Goal: Task Accomplishment & Management: Use online tool/utility

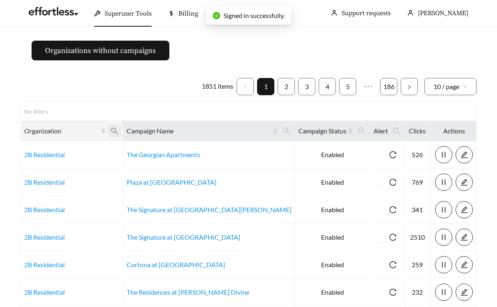
click at [114, 131] on icon "search" at bounding box center [114, 130] width 7 height 7
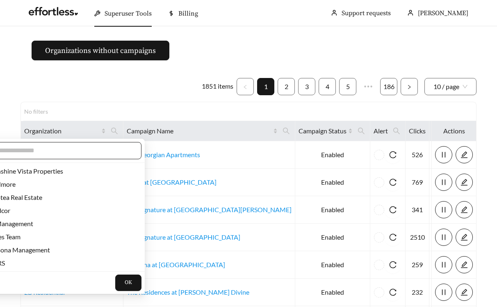
click at [85, 150] on input "text" at bounding box center [62, 151] width 141 height 10
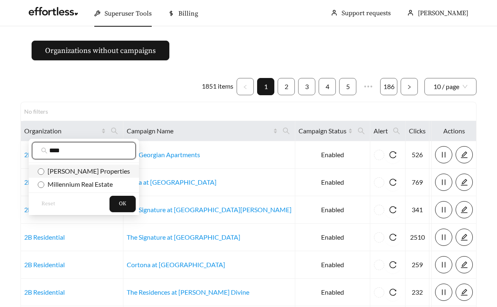
type input "****"
click at [56, 171] on span "[PERSON_NAME] Properties" at bounding box center [87, 171] width 86 height 8
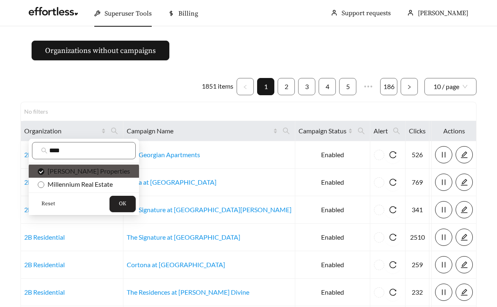
click at [109, 207] on button "OK" at bounding box center [122, 204] width 26 height 16
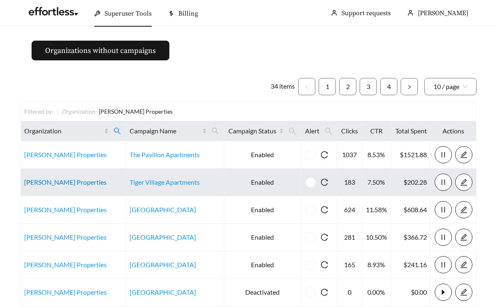
click at [41, 182] on link "[PERSON_NAME] Properties" at bounding box center [65, 182] width 82 height 8
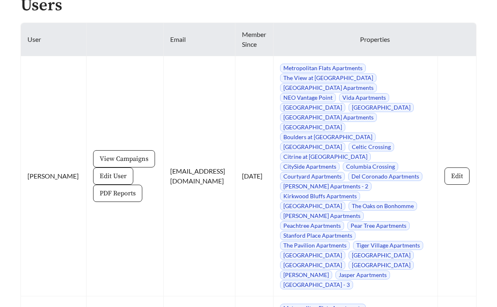
scroll to position [1125, 0]
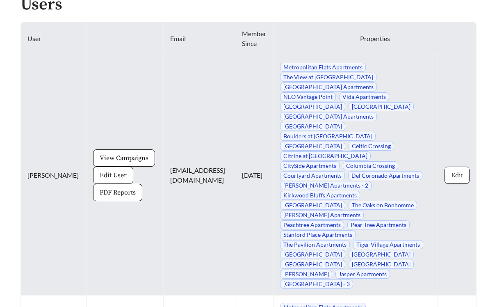
click at [100, 197] on span "PDF Reports" at bounding box center [118, 192] width 36 height 10
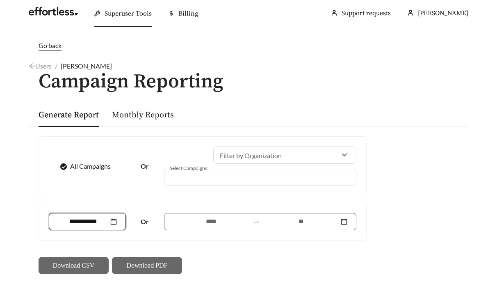
click at [75, 221] on input at bounding box center [83, 221] width 51 height 10
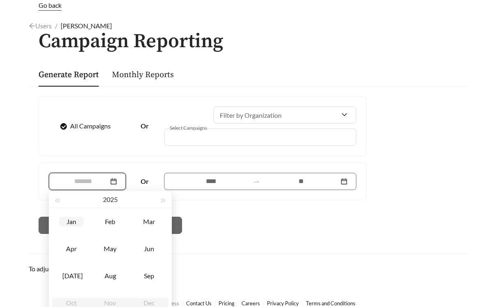
scroll to position [50, 0]
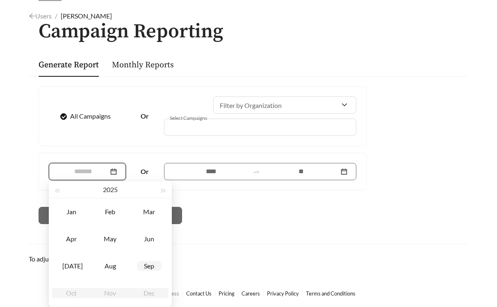
click at [152, 271] on td "Sep" at bounding box center [149, 265] width 39 height 27
type input "*******"
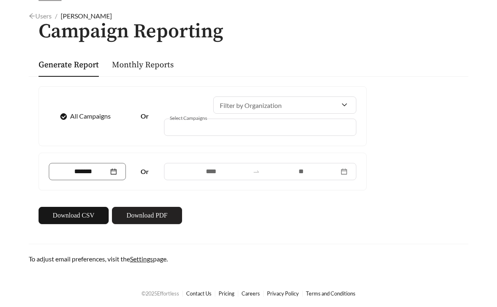
scroll to position [49, 0]
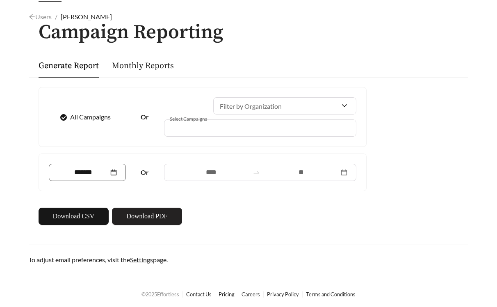
click at [156, 216] on span "Download PDF" at bounding box center [146, 216] width 41 height 10
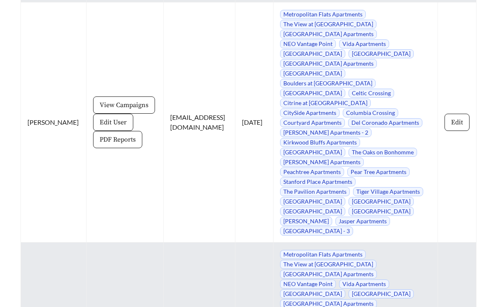
scroll to position [1159, 0]
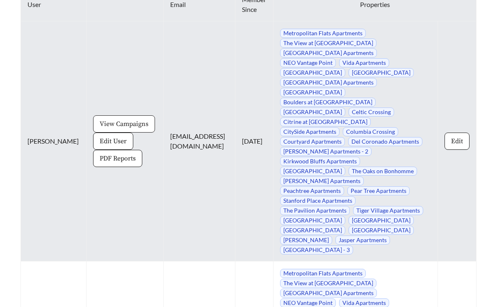
click at [114, 129] on span "View Campaigns" at bounding box center [124, 124] width 49 height 10
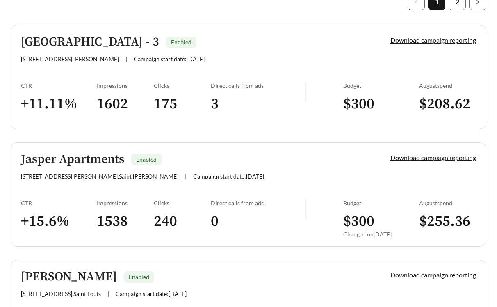
scroll to position [289, 0]
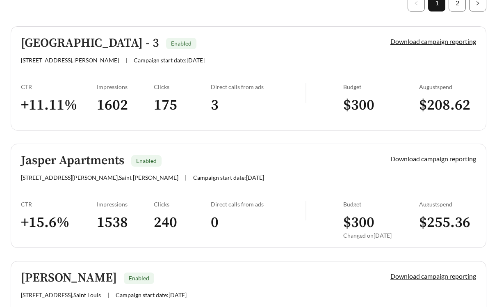
click at [72, 85] on div "CTR" at bounding box center [59, 86] width 76 height 7
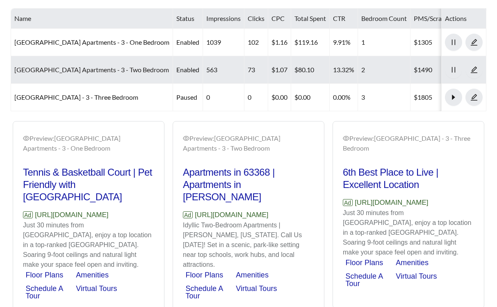
scroll to position [466, 0]
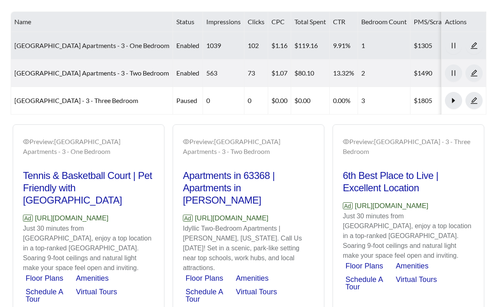
click at [41, 46] on link "[GEOGRAPHIC_DATA] Apartments - 3 - One Bedroom" at bounding box center [91, 45] width 155 height 8
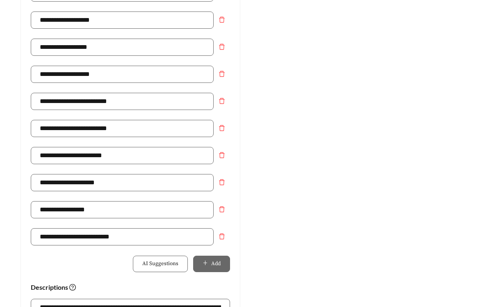
scroll to position [698, 0]
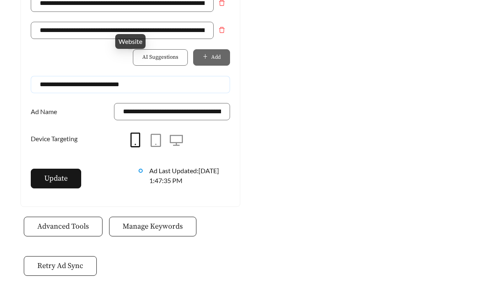
drag, startPoint x: 147, startPoint y: 65, endPoint x: 32, endPoint y: 65, distance: 115.2
click at [31, 76] on input "**********" at bounding box center [130, 84] width 199 height 17
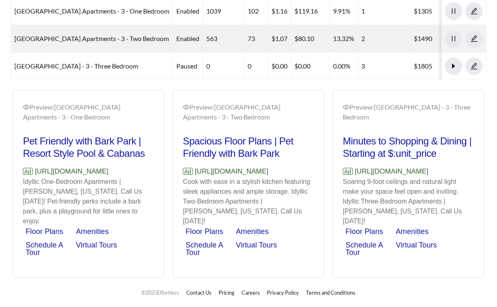
scroll to position [466, 0]
